Goal: Information Seeking & Learning: Find specific fact

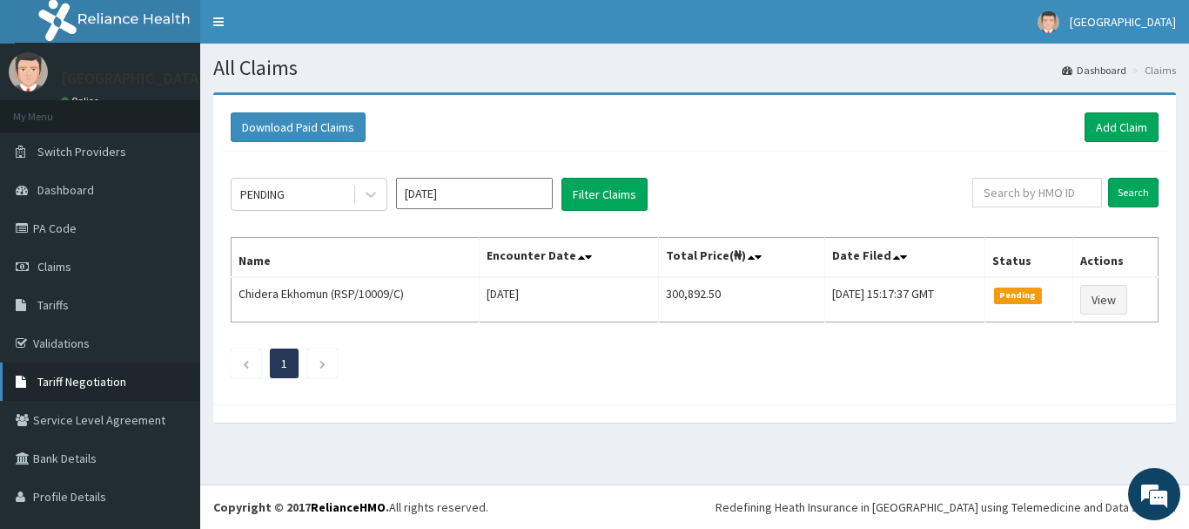
click at [69, 383] on span "Tariff Negotiation" at bounding box center [81, 382] width 89 height 16
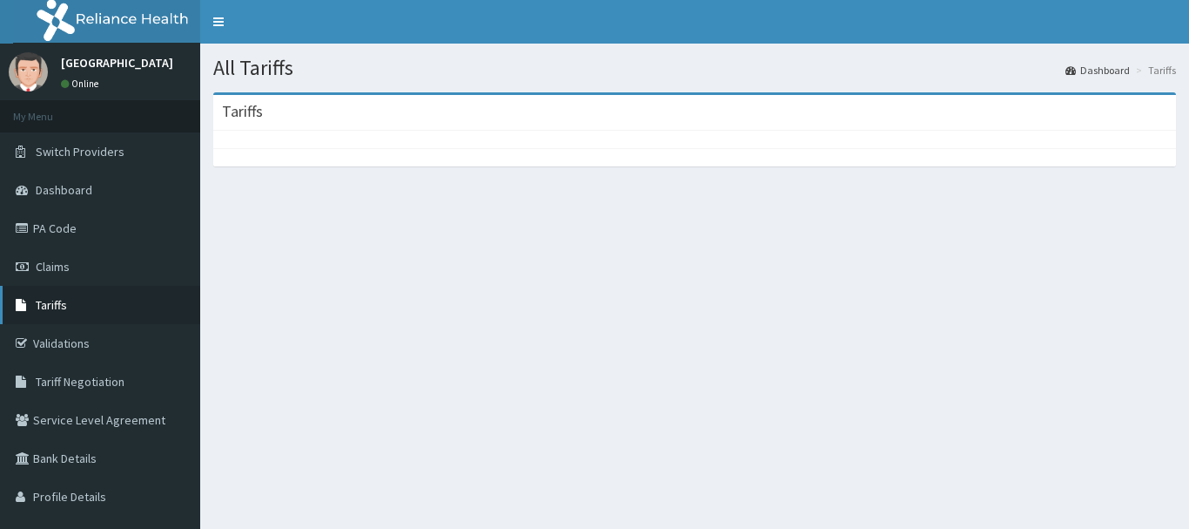
click at [60, 305] on span "Tariffs" at bounding box center [51, 305] width 31 height 16
click at [50, 297] on span "Tariffs" at bounding box center [51, 305] width 31 height 16
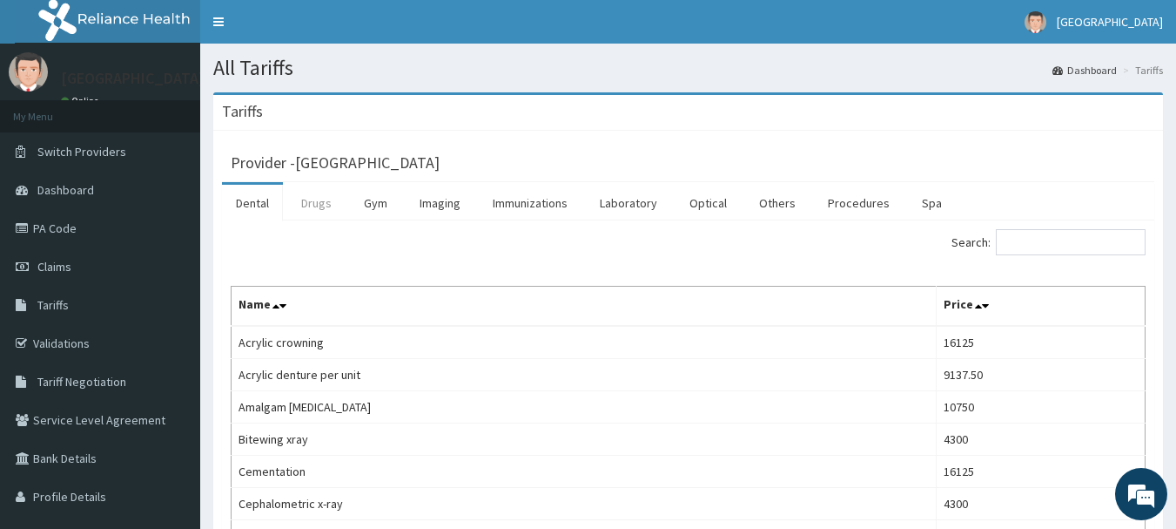
click at [320, 204] on link "Drugs" at bounding box center [316, 203] width 58 height 37
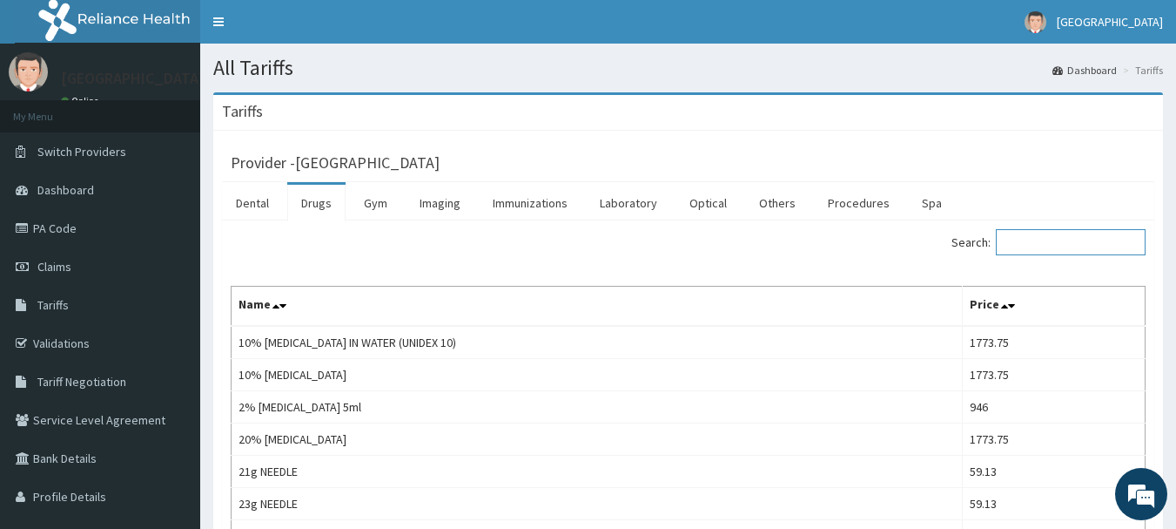
click at [1077, 241] on input "Search:" at bounding box center [1071, 242] width 150 height 26
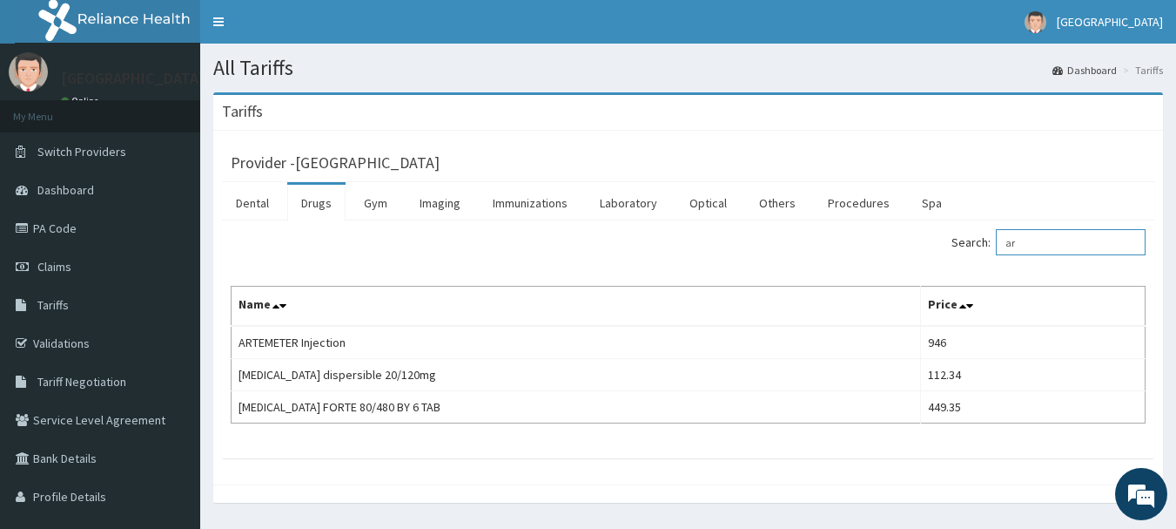
type input "a"
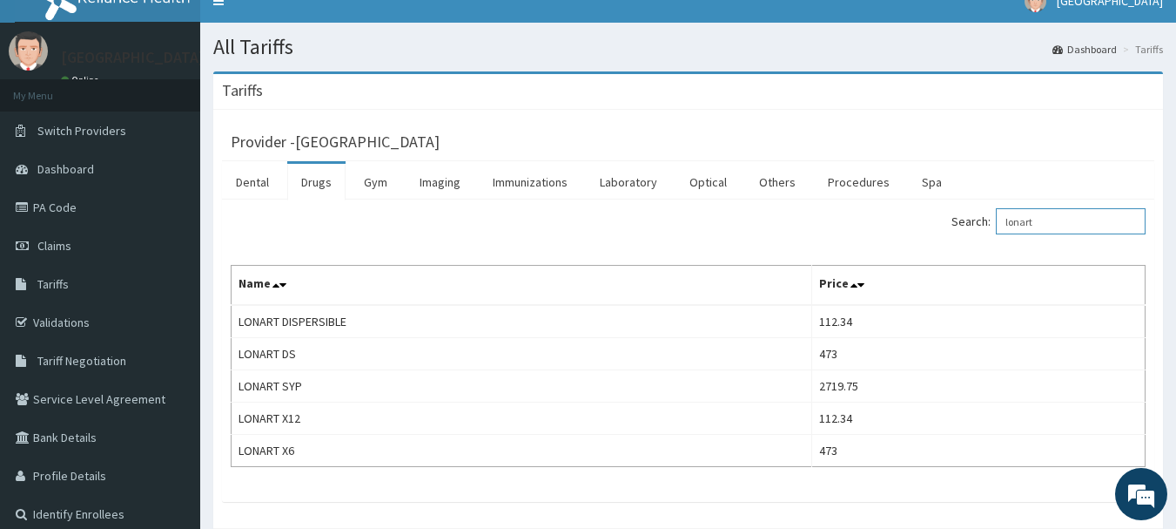
scroll to position [17, 0]
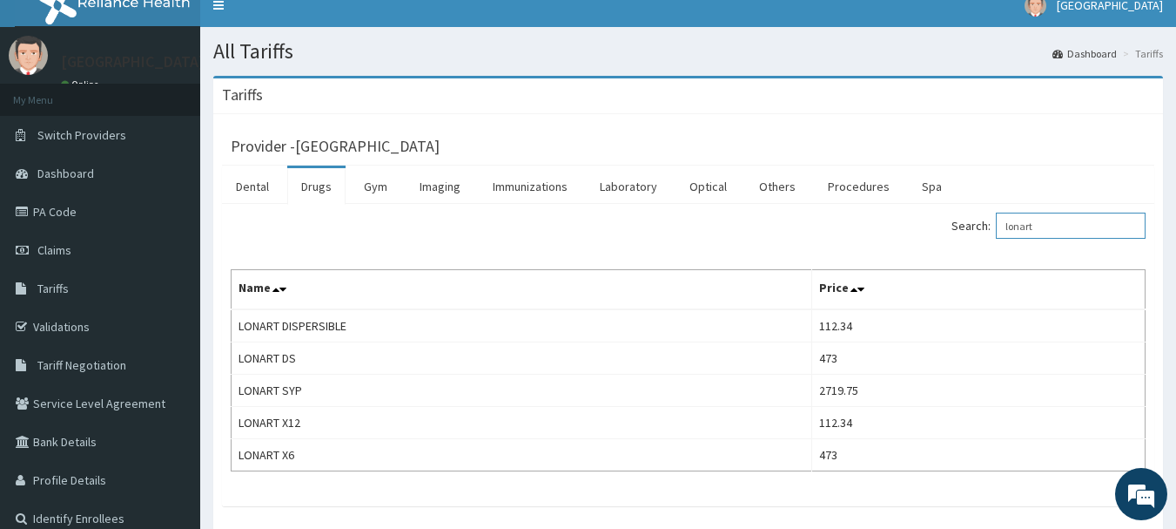
click at [1032, 231] on input "lonart" at bounding box center [1071, 225] width 150 height 26
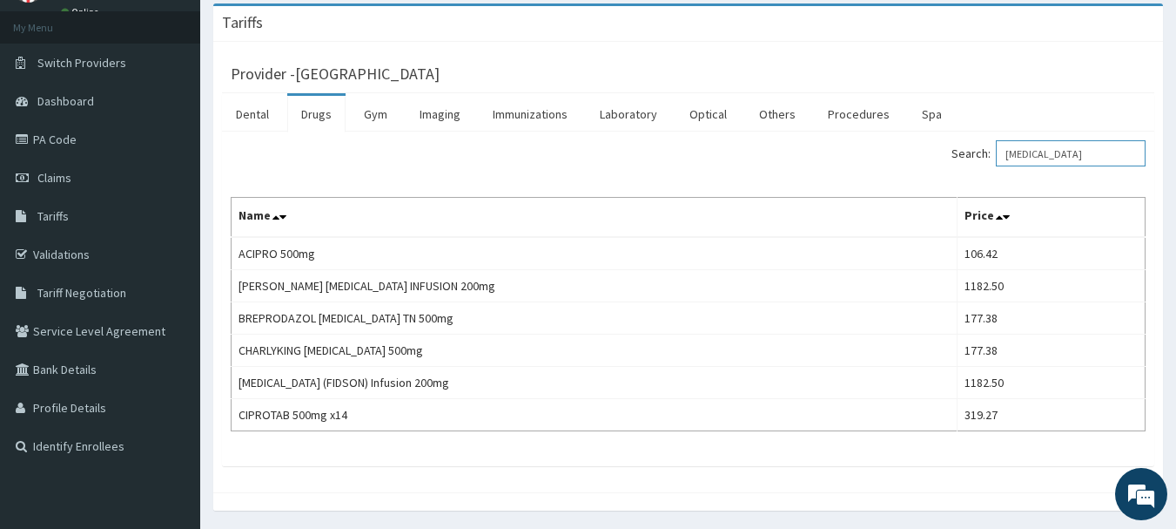
scroll to position [86, 0]
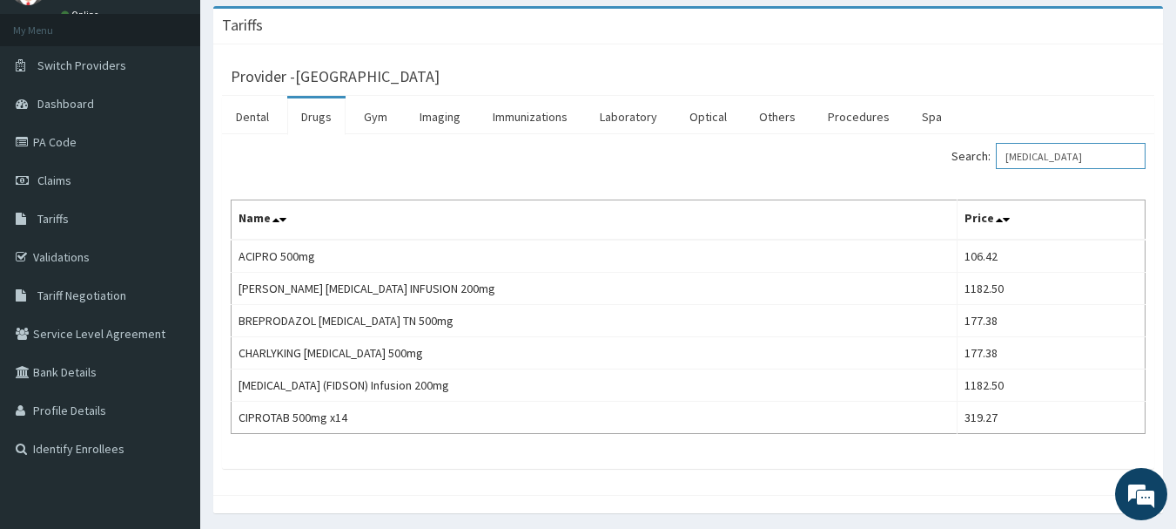
click at [1031, 158] on input "cipro" at bounding box center [1071, 156] width 150 height 26
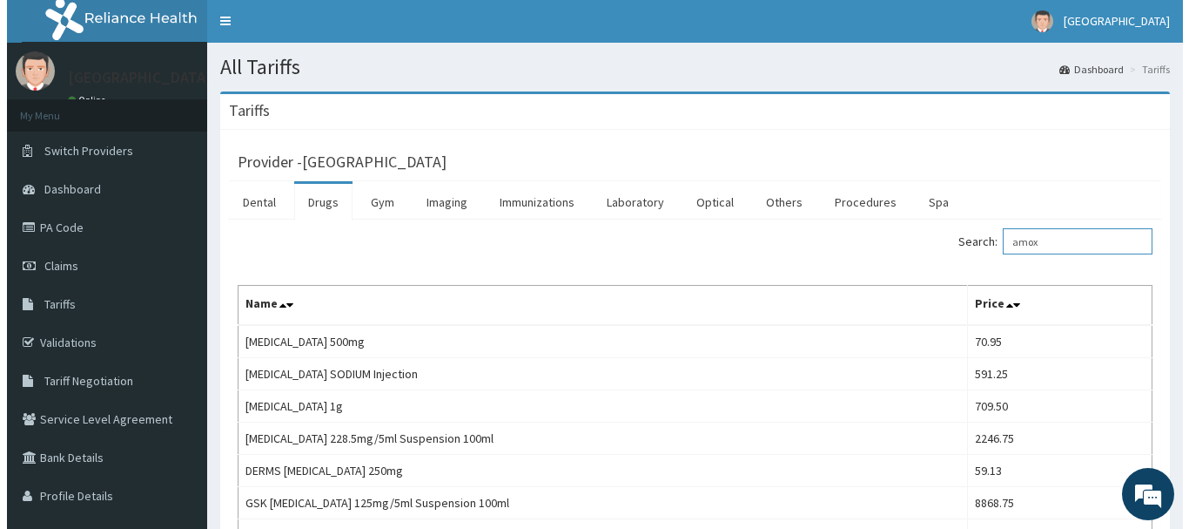
scroll to position [0, 0]
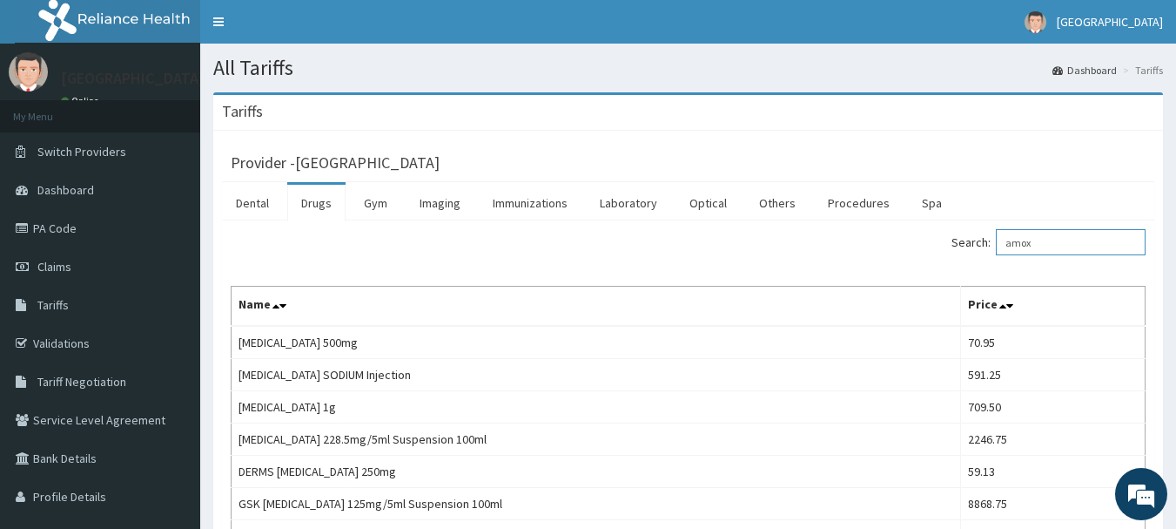
click at [1040, 242] on input "amox" at bounding box center [1071, 242] width 150 height 26
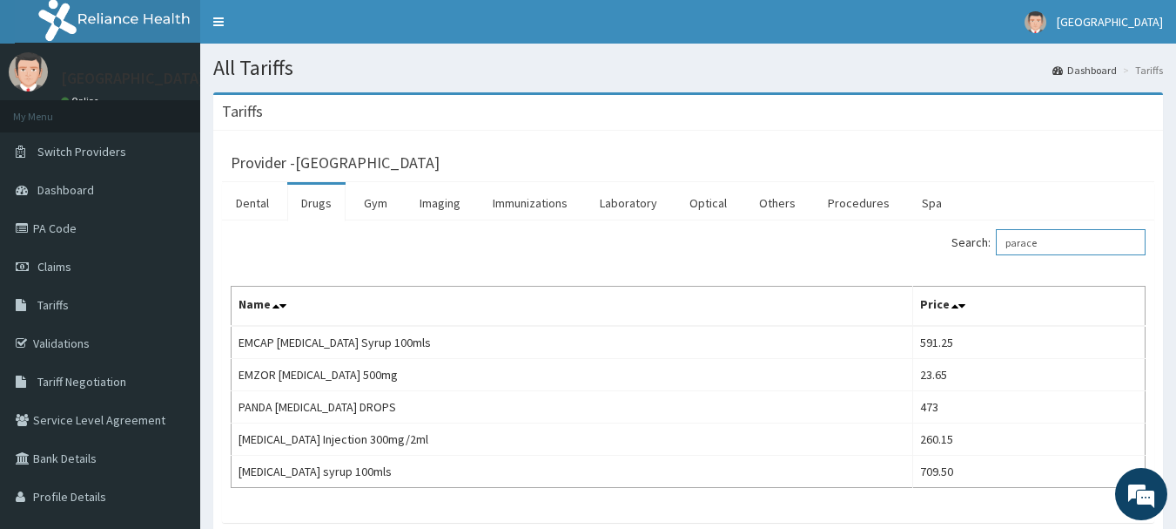
click at [1039, 246] on input "parace" at bounding box center [1071, 242] width 150 height 26
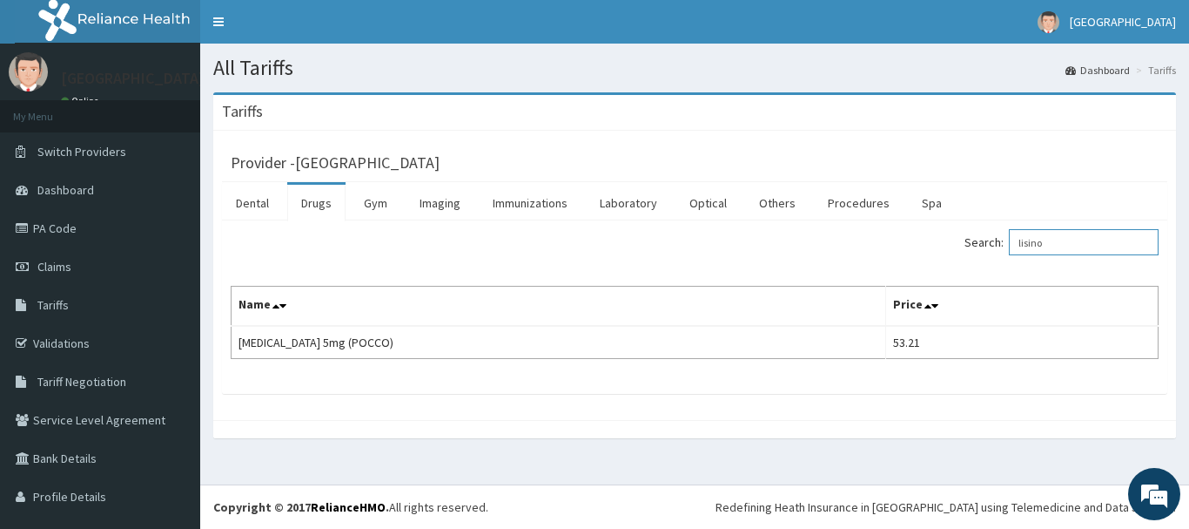
click at [1028, 247] on input "lisino" at bounding box center [1084, 242] width 150 height 26
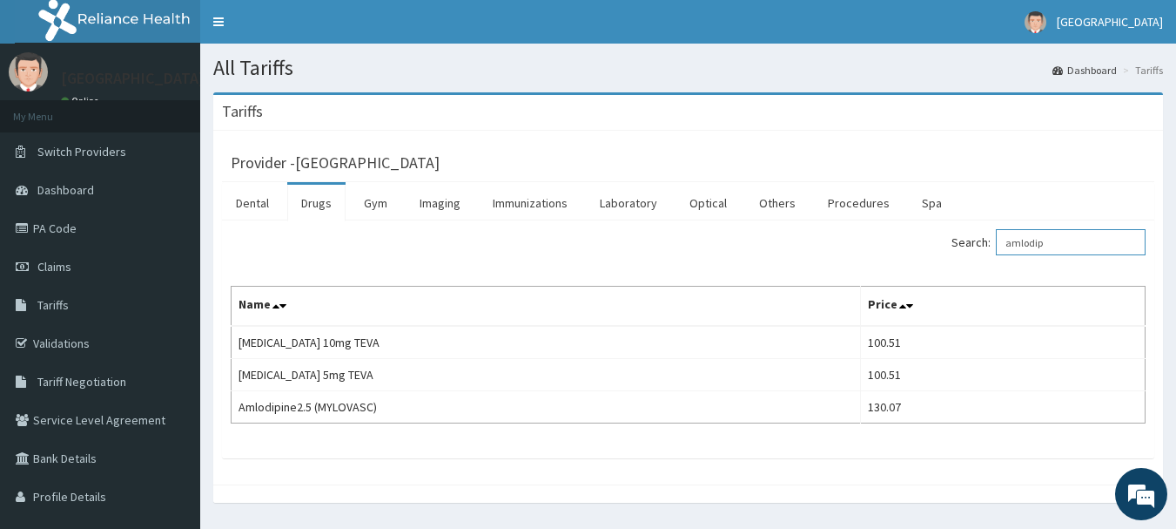
click at [1041, 243] on input "amlodip" at bounding box center [1071, 242] width 150 height 26
click at [1034, 241] on input "gluco" at bounding box center [1071, 242] width 150 height 26
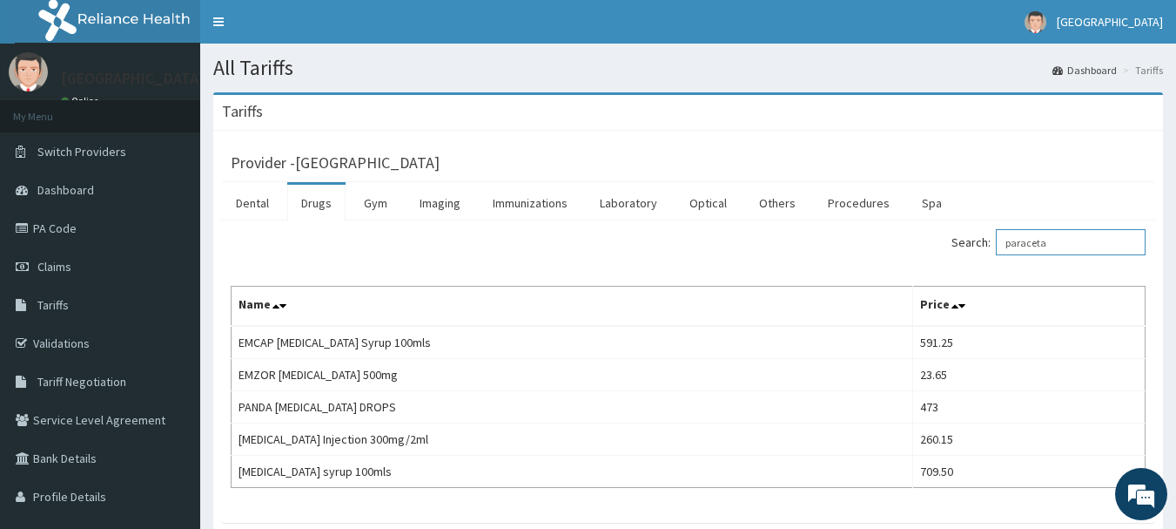
click at [1044, 239] on input "paraceta" at bounding box center [1071, 242] width 150 height 26
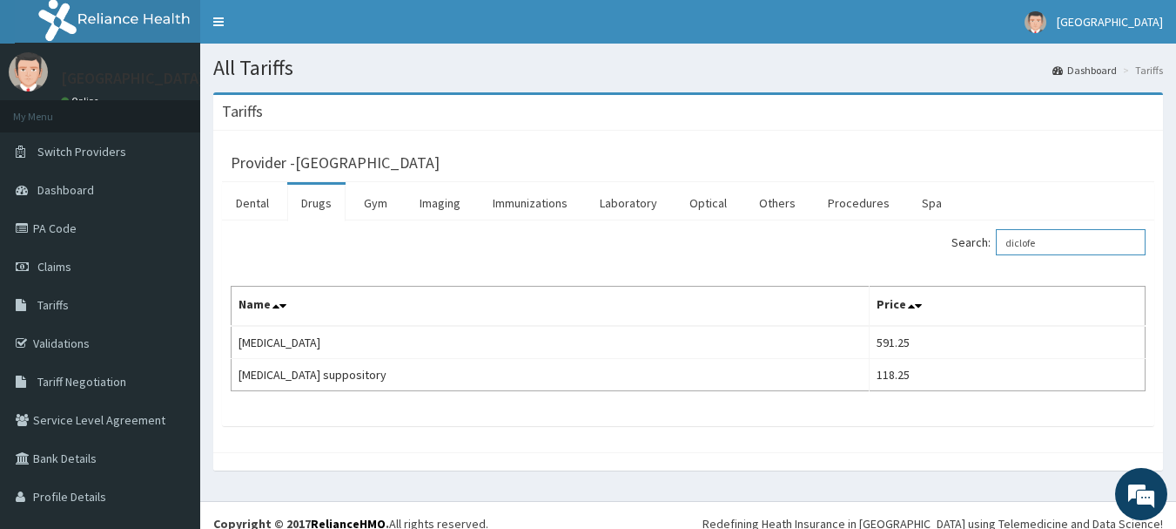
click at [1021, 246] on input "diclofe" at bounding box center [1071, 242] width 150 height 26
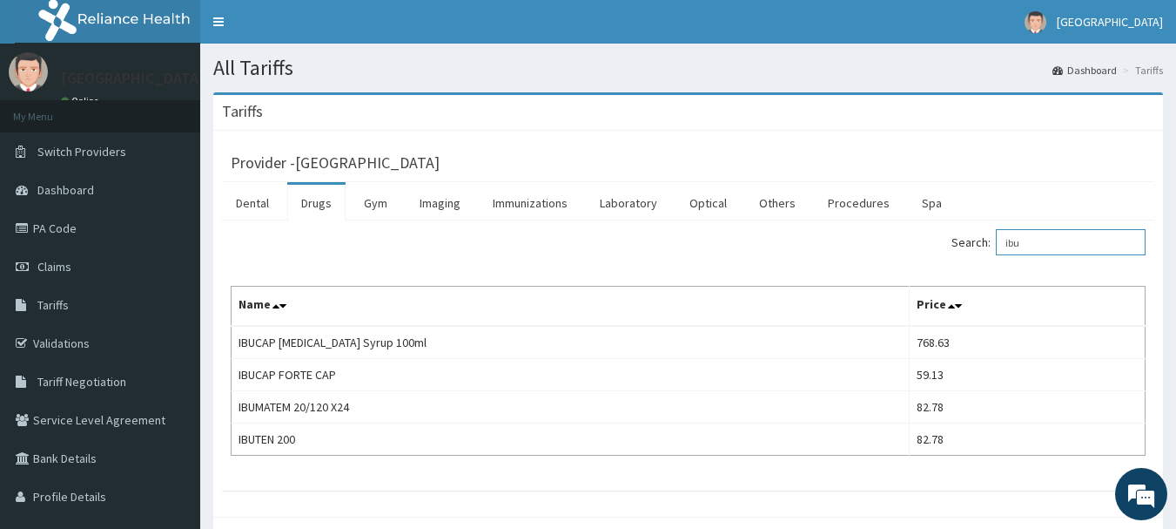
click at [1027, 248] on input "ibu" at bounding box center [1071, 242] width 150 height 26
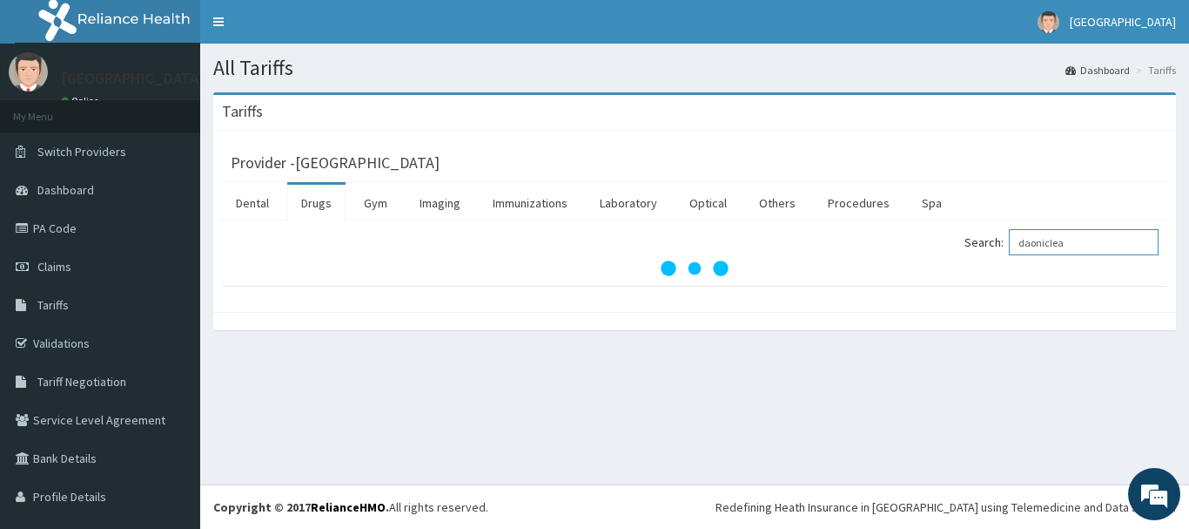
type input "daoniclea"
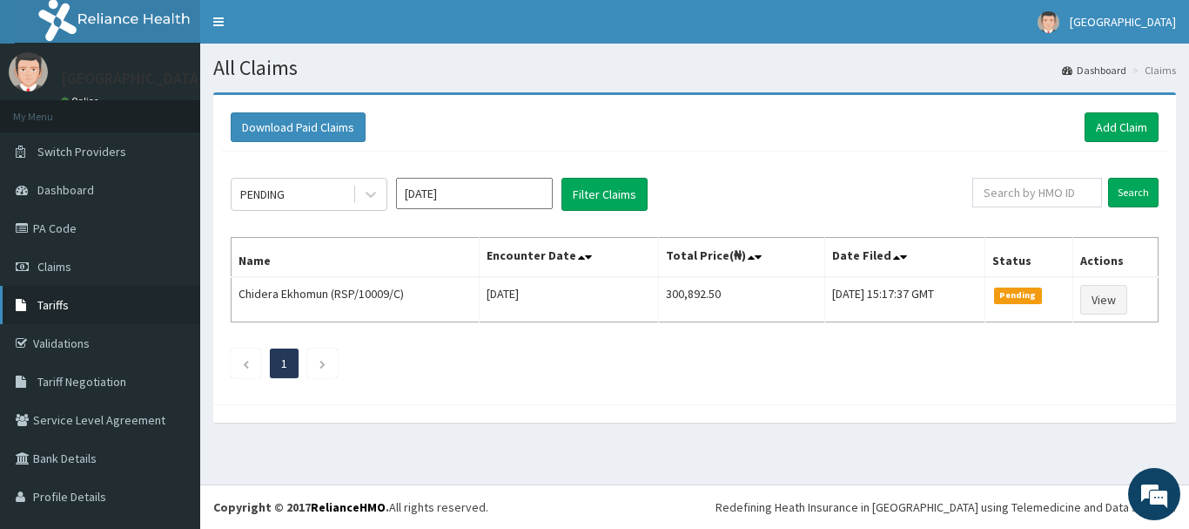
click at [94, 313] on link "Tariffs" at bounding box center [100, 305] width 200 height 38
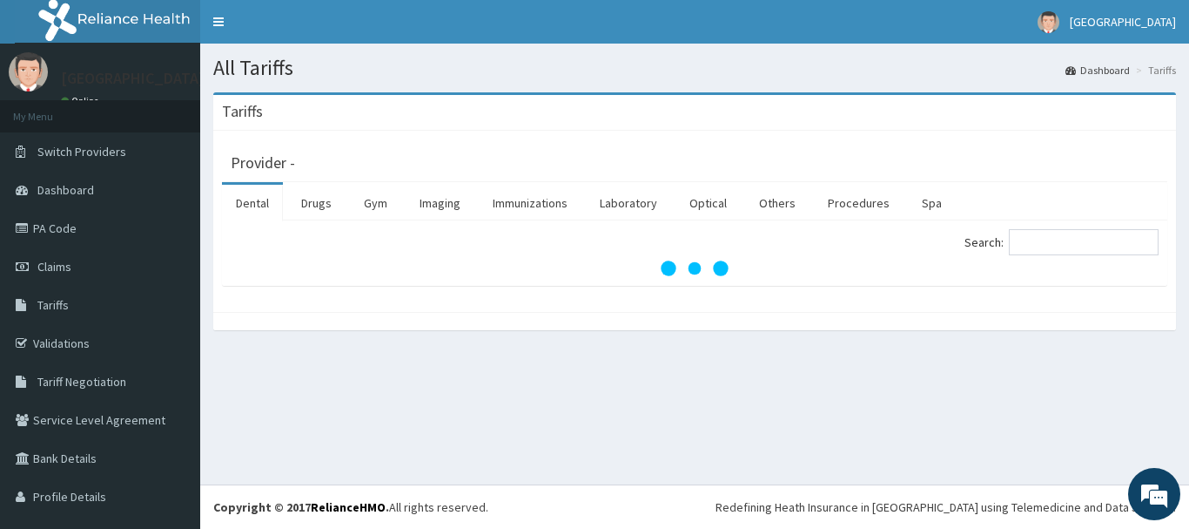
click at [513, 155] on div "Provider -" at bounding box center [695, 160] width 928 height 24
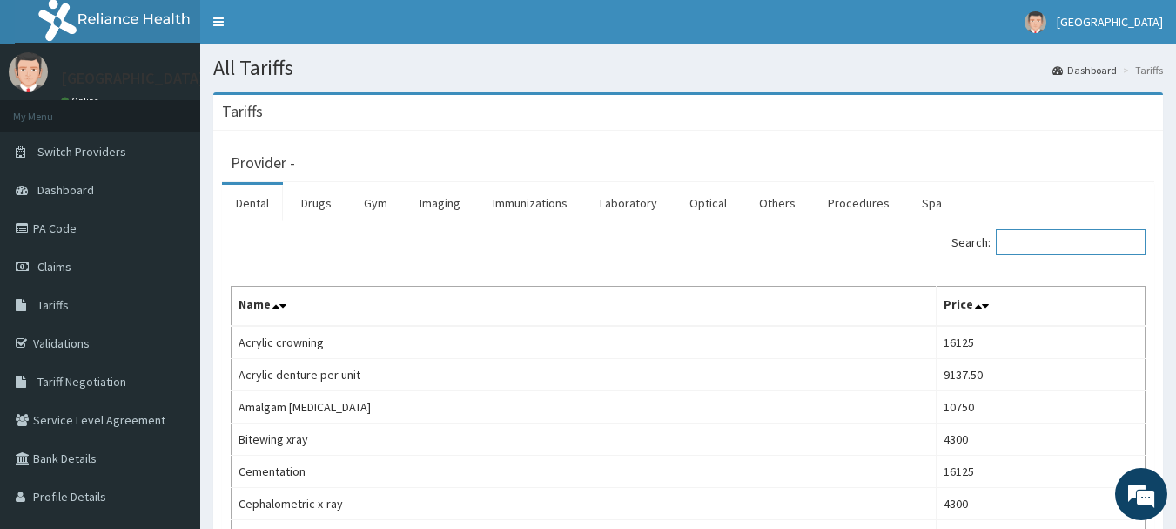
click at [1059, 238] on input "Search:" at bounding box center [1071, 242] width 150 height 26
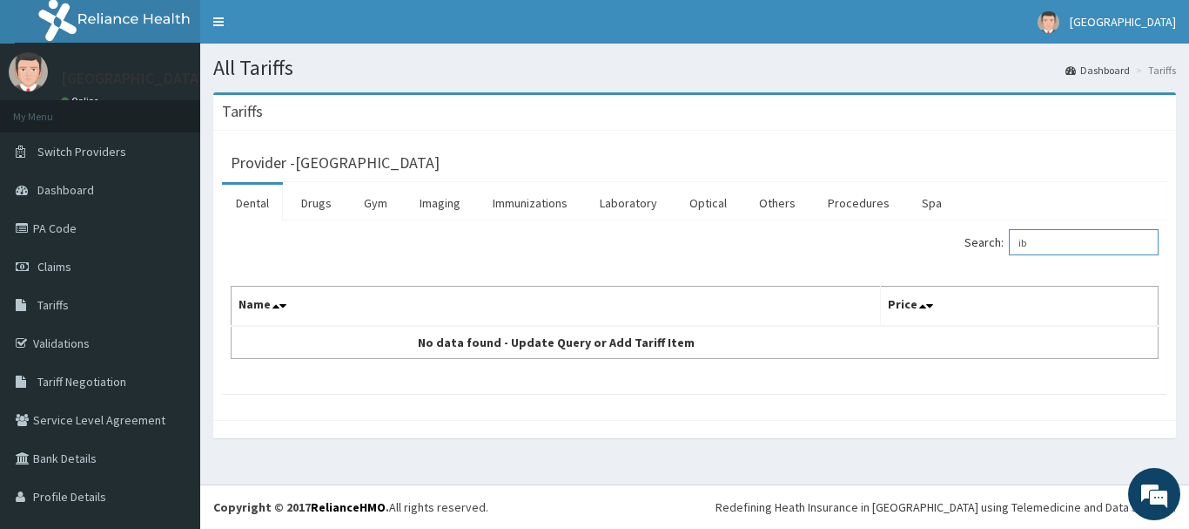
type input "i"
type input "e"
type input "i"
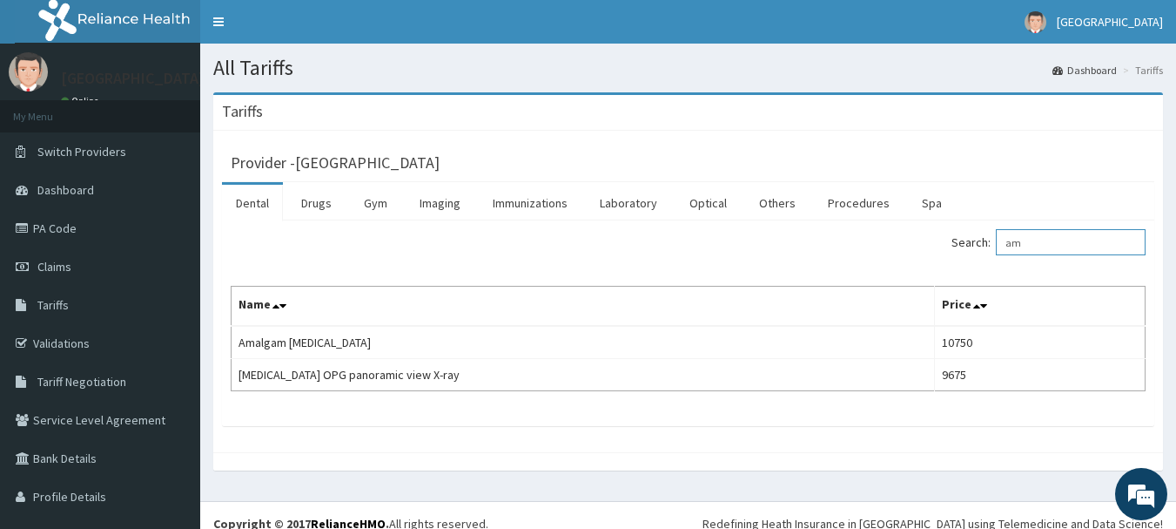
type input "a"
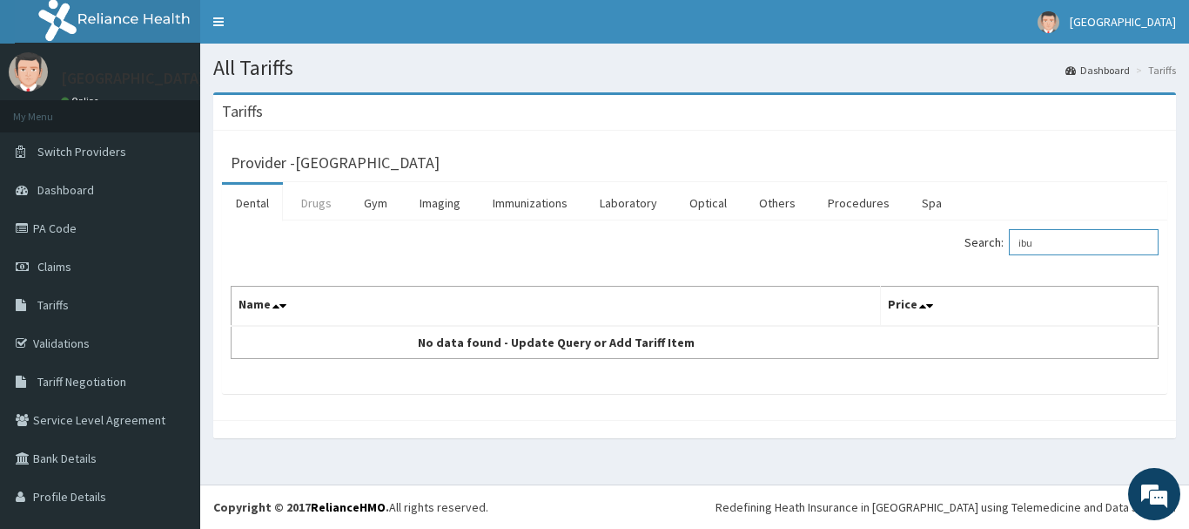
type input "ibu"
click at [313, 212] on link "Drugs" at bounding box center [316, 203] width 58 height 37
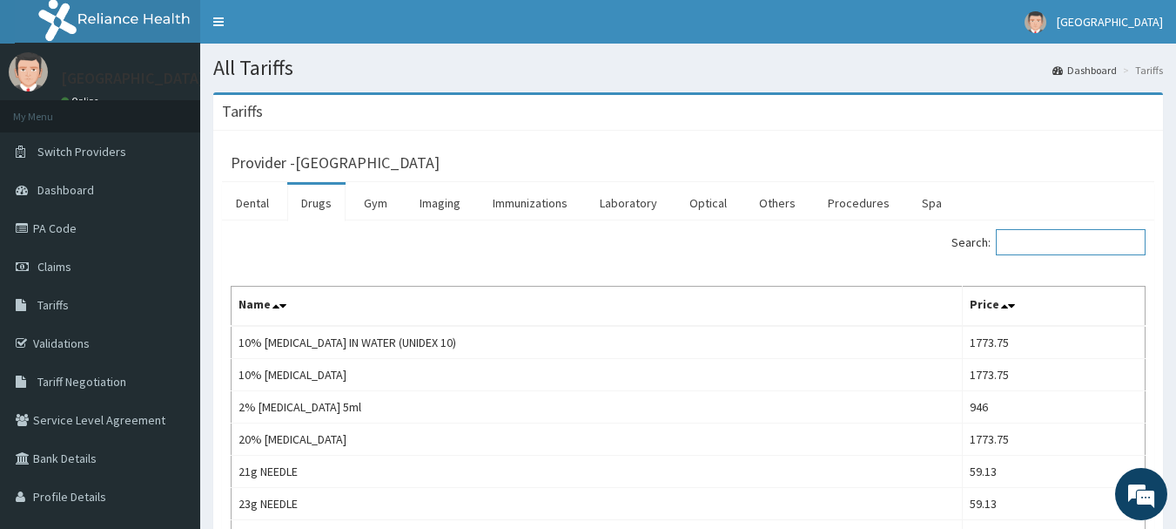
click at [1066, 243] on input "Search:" at bounding box center [1071, 242] width 150 height 26
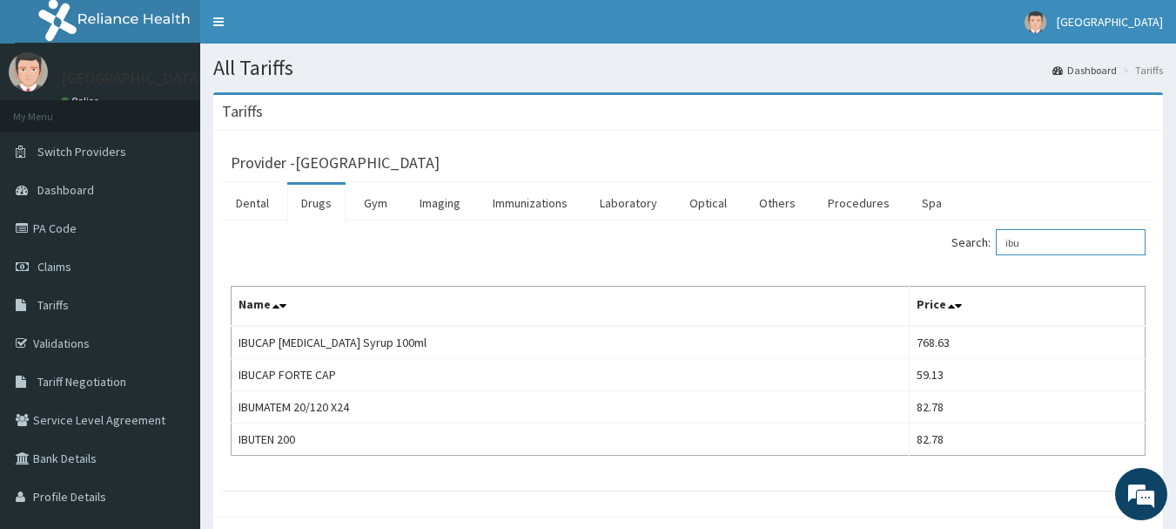
type input "ibu"
